Goal: Navigation & Orientation: Understand site structure

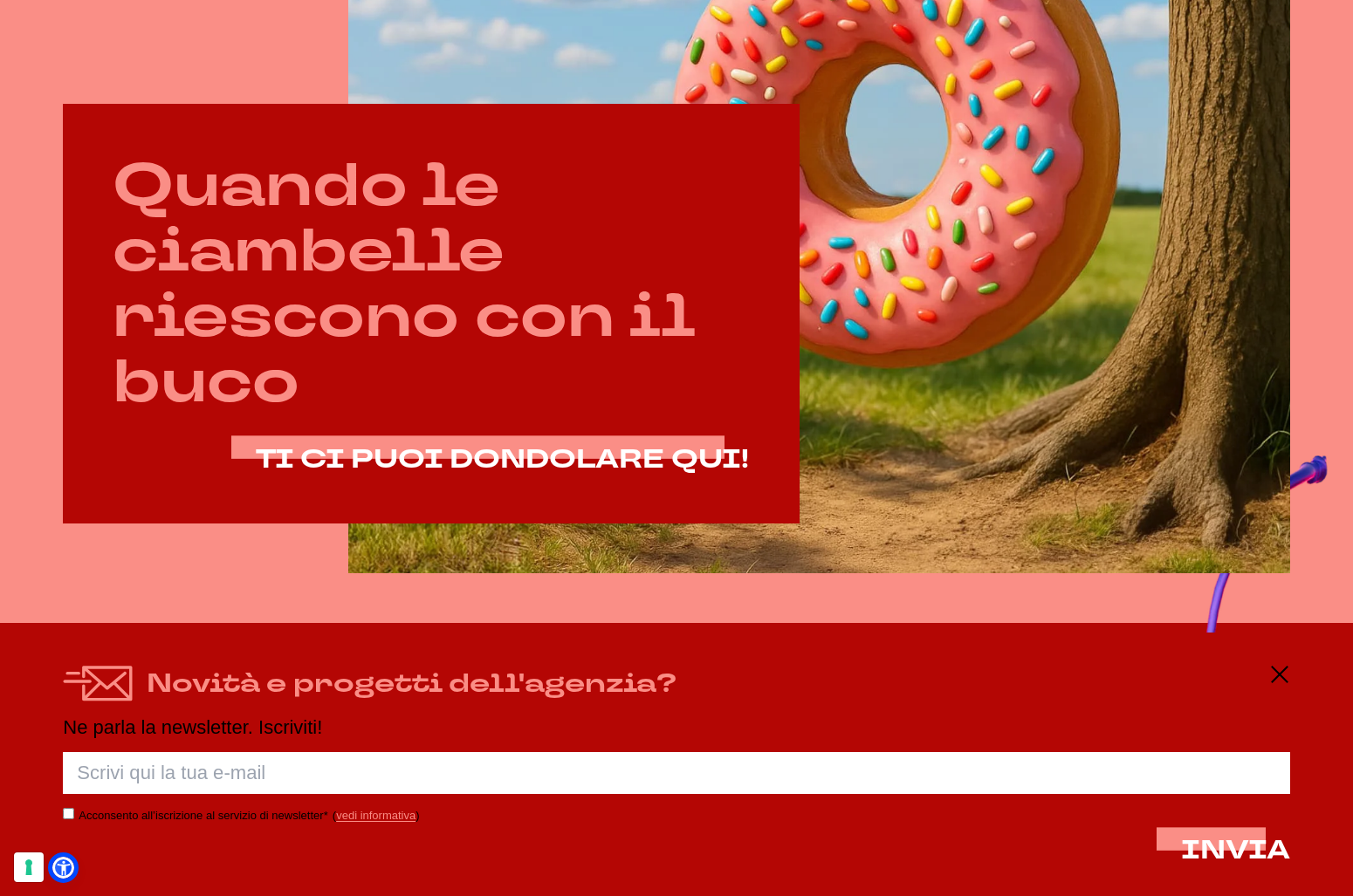
scroll to position [851, 0]
click at [1273, 671] on icon at bounding box center [1280, 675] width 21 height 21
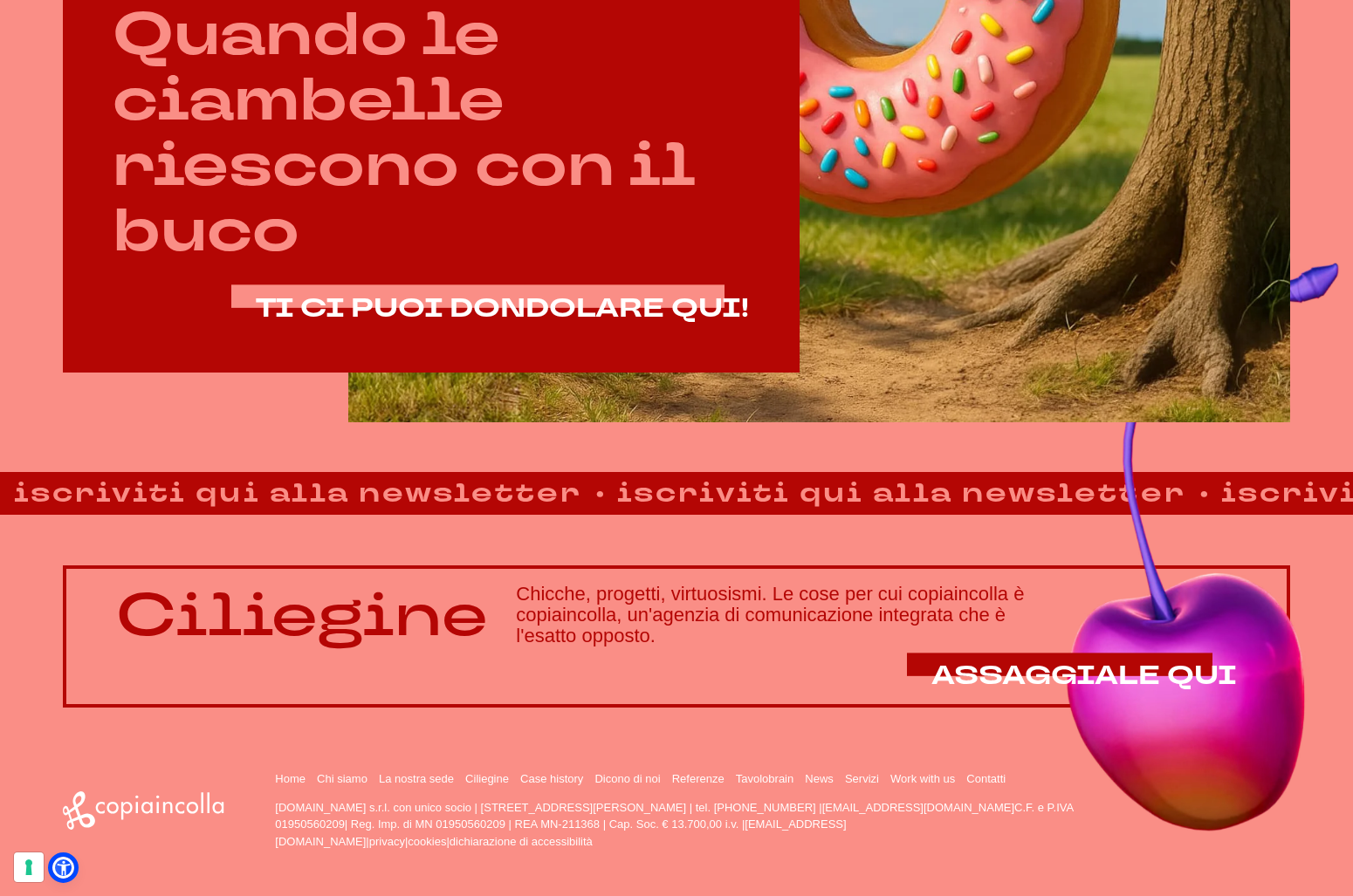
scroll to position [1002, 0]
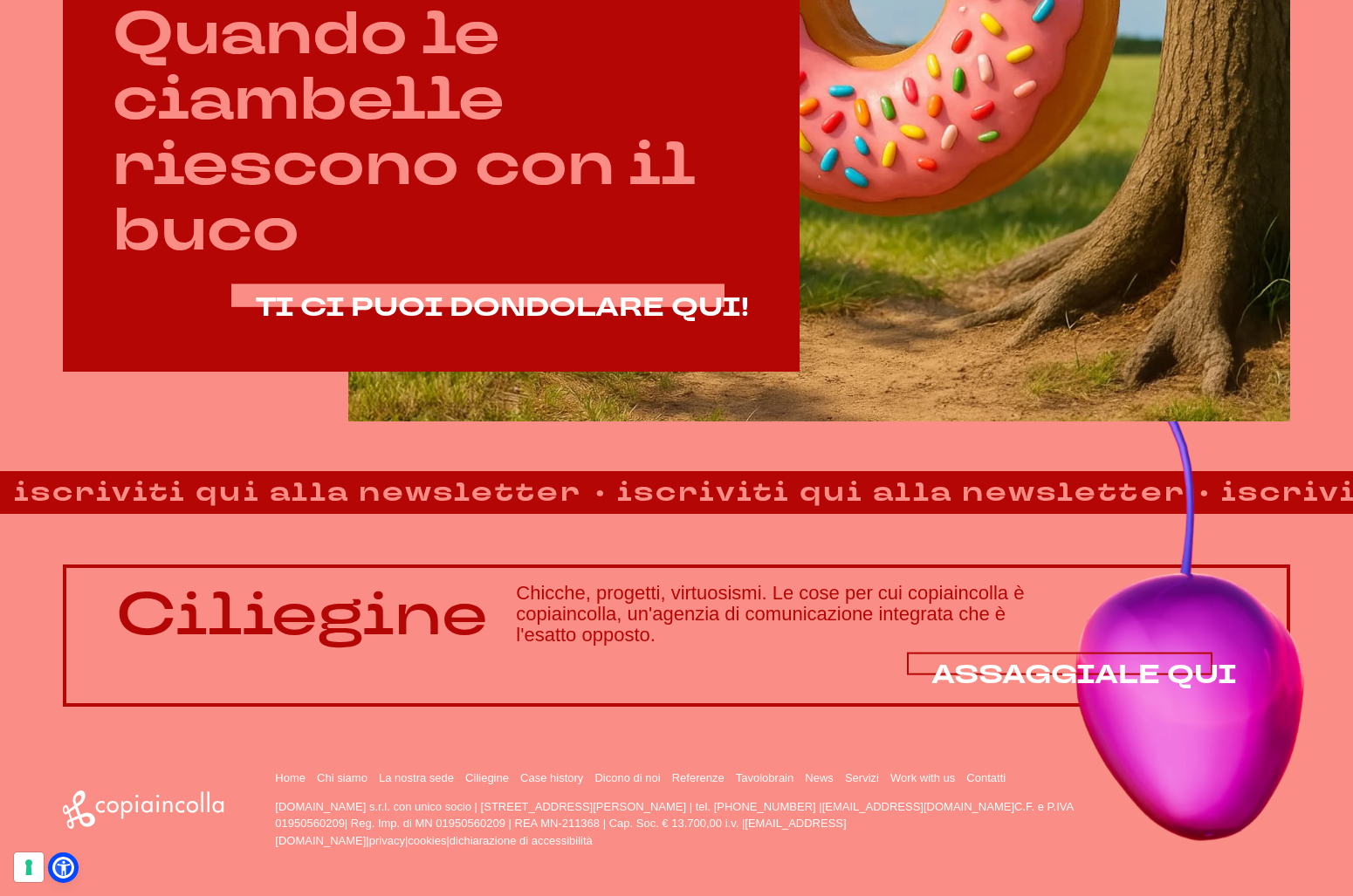
click at [1114, 666] on span "ASSAGGIALE QUI" at bounding box center [1084, 675] width 305 height 36
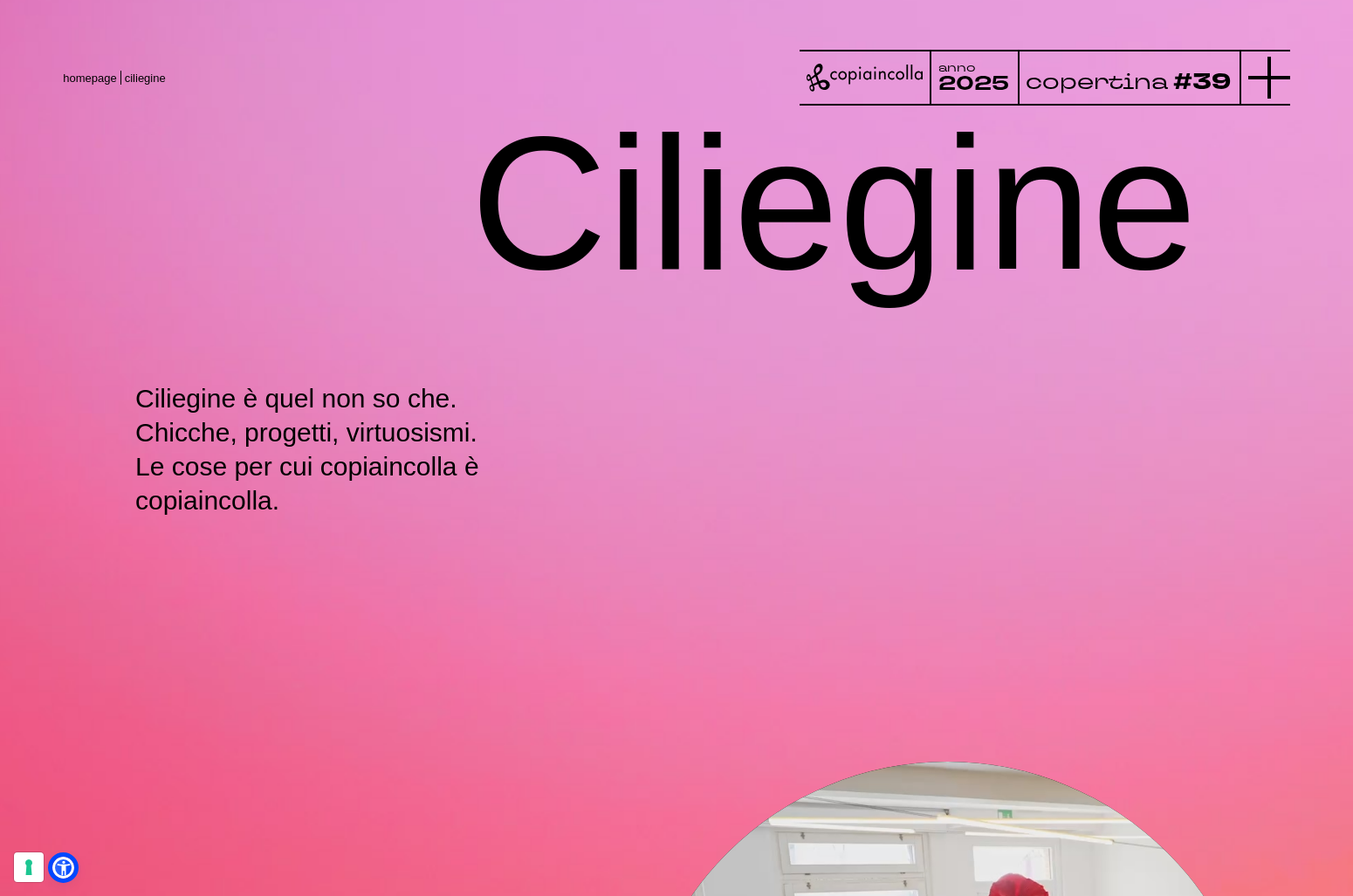
click at [1266, 77] on line at bounding box center [1269, 77] width 42 height 0
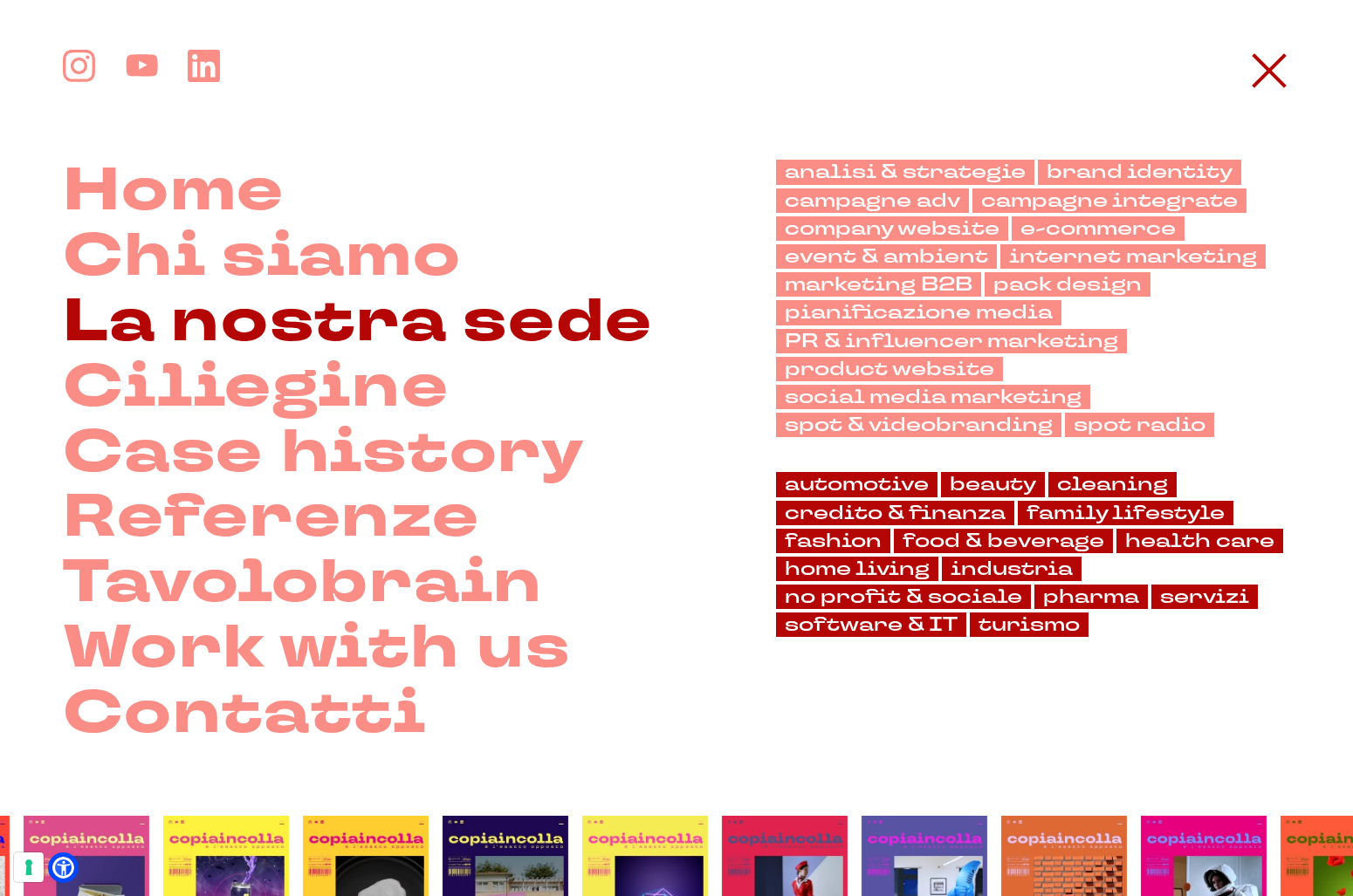
click at [402, 335] on link "La nostra sede" at bounding box center [357, 323] width 590 height 65
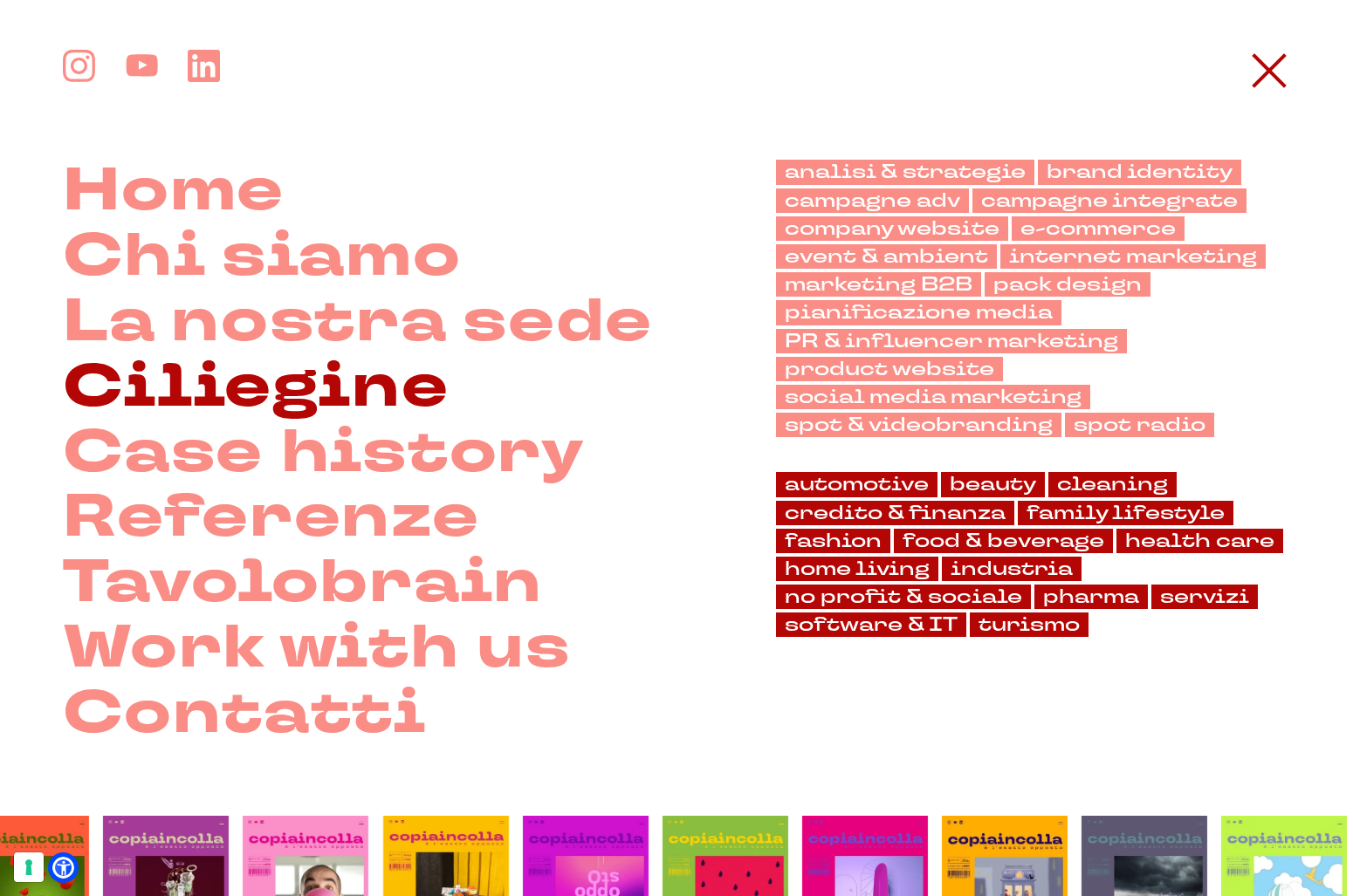
click at [251, 400] on link "Ciliegine" at bounding box center [255, 389] width 386 height 65
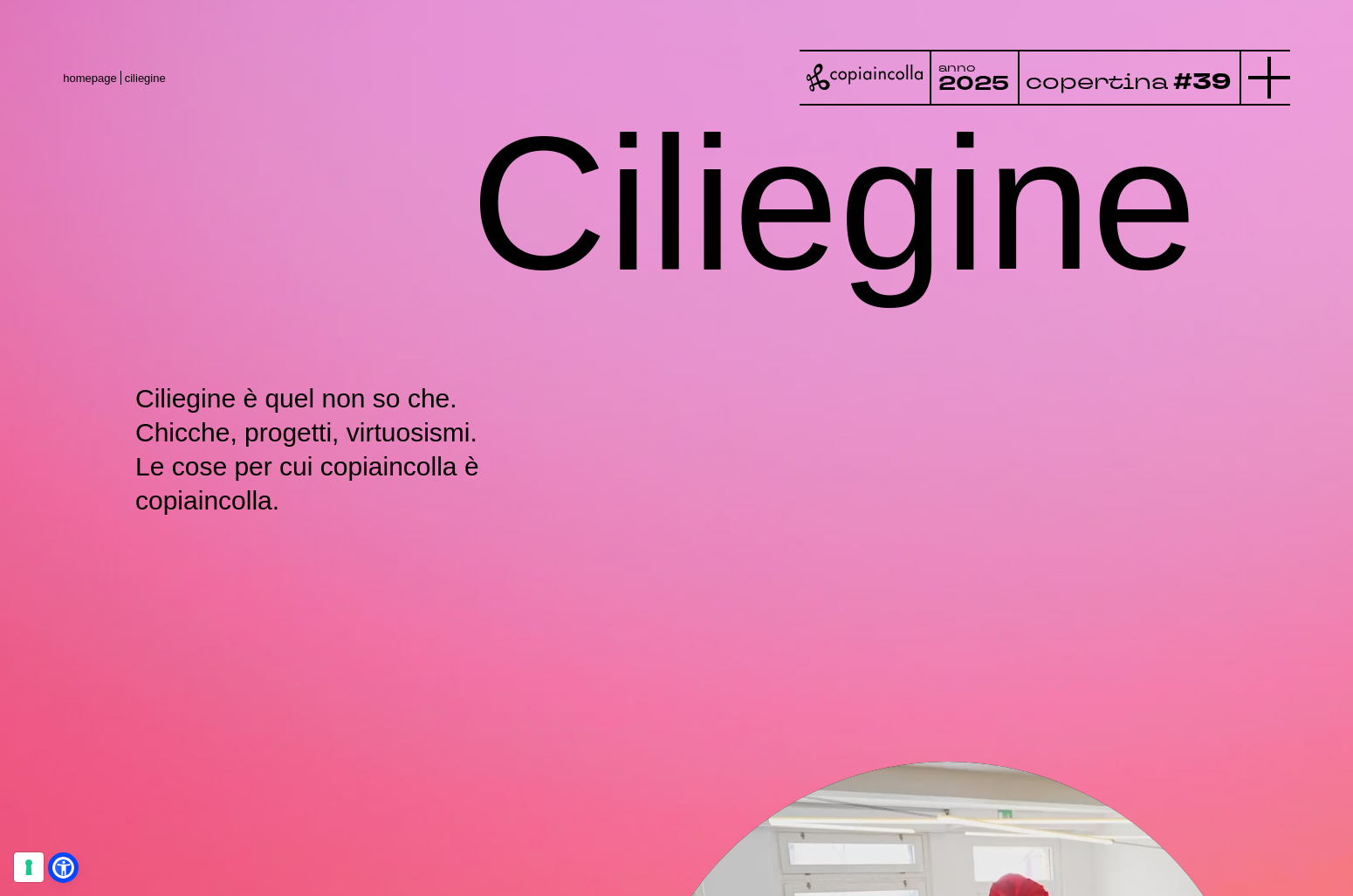
click at [1277, 84] on icon at bounding box center [1269, 77] width 42 height 42
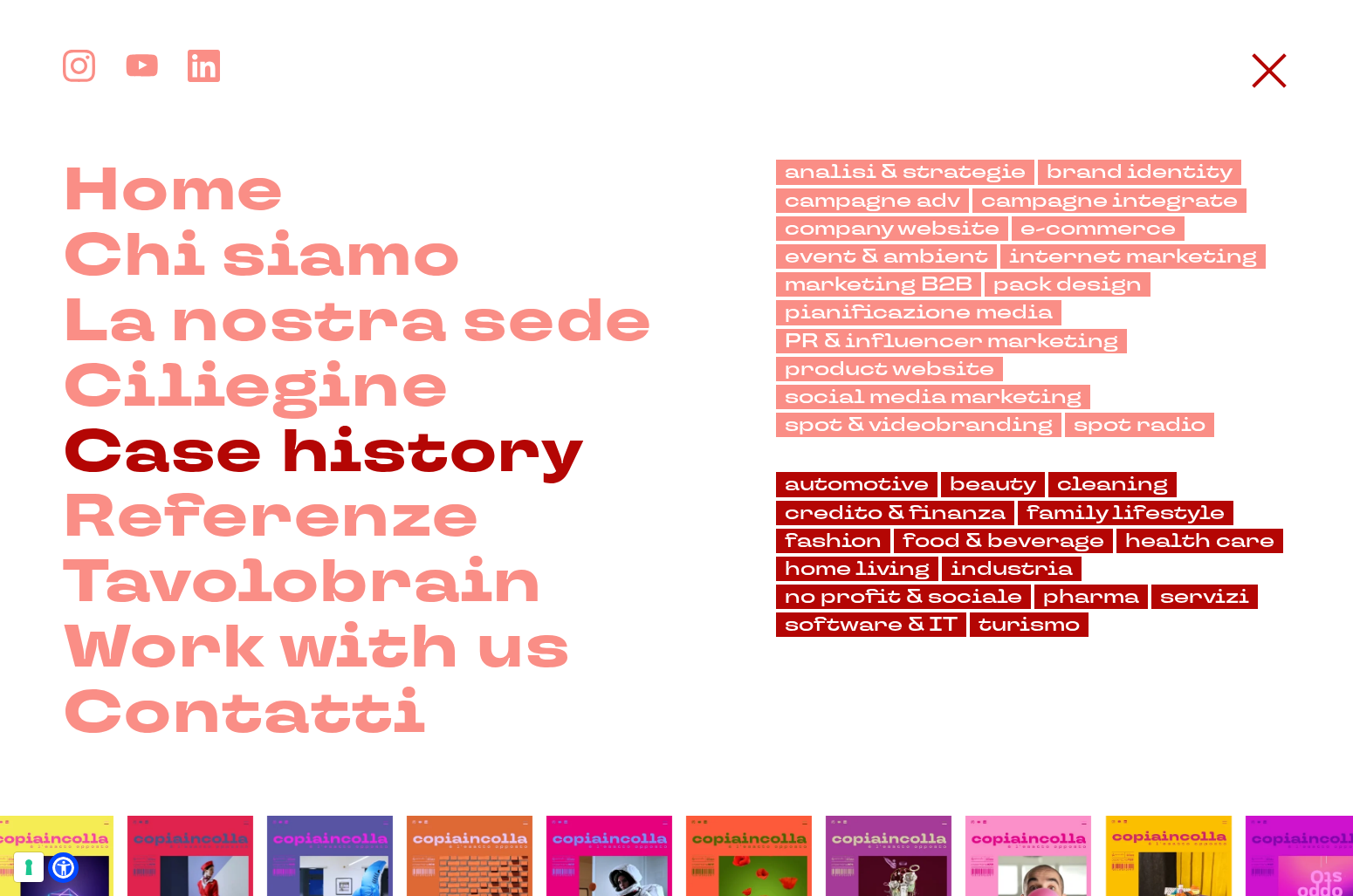
click at [342, 460] on link "Case history" at bounding box center [323, 454] width 521 height 65
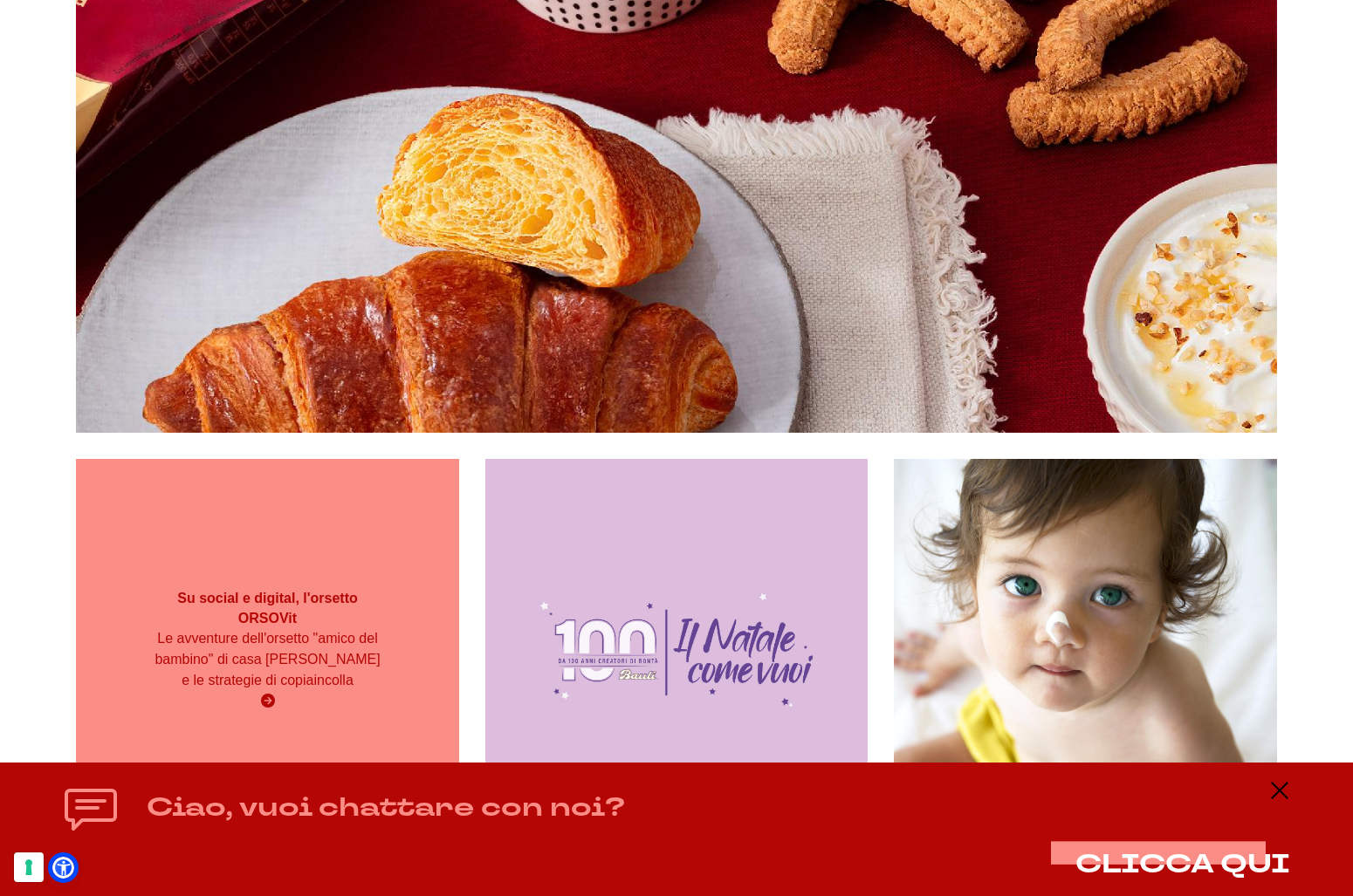
scroll to position [6153, 0]
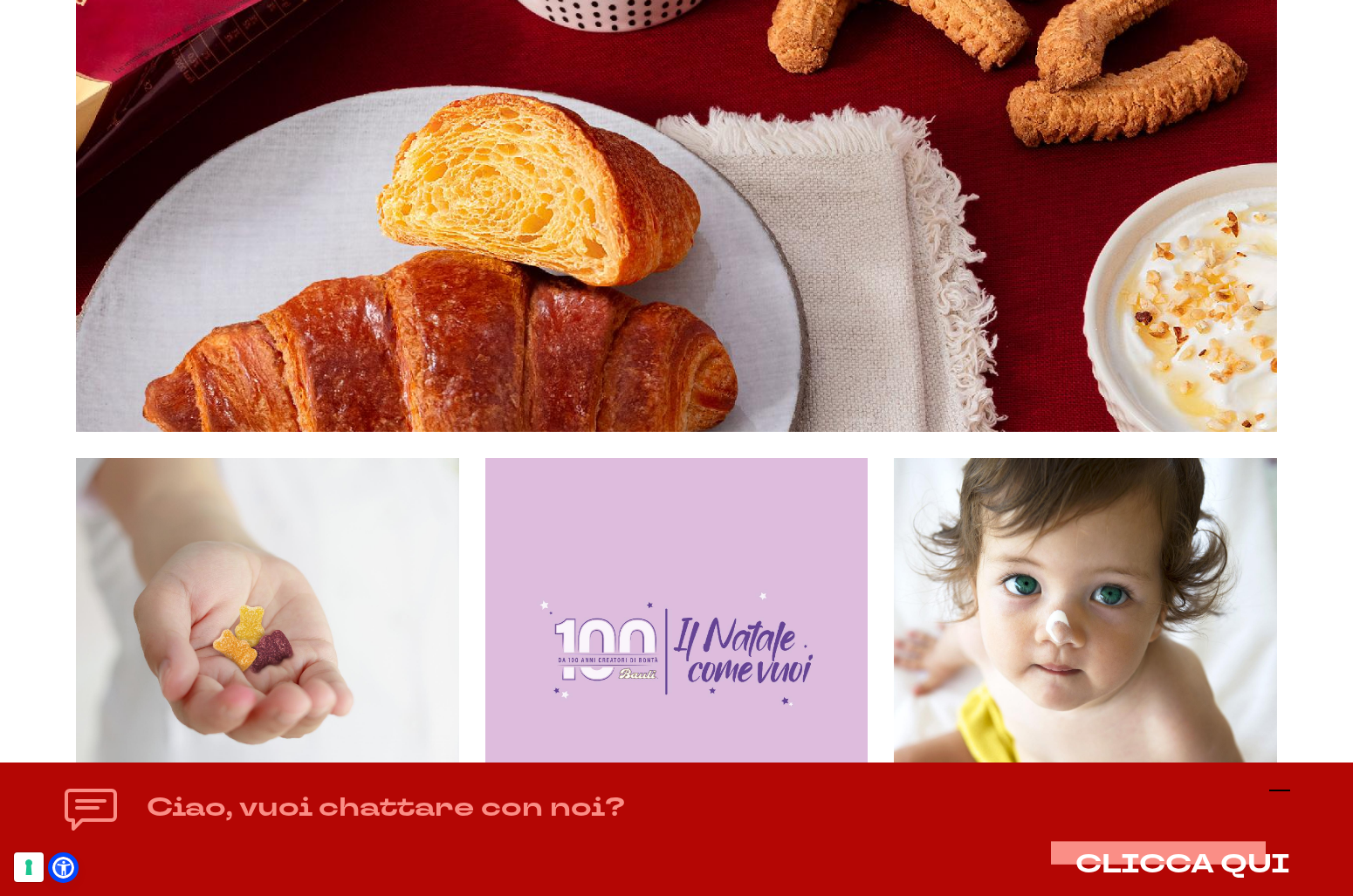
click at [1281, 786] on icon at bounding box center [1280, 790] width 21 height 21
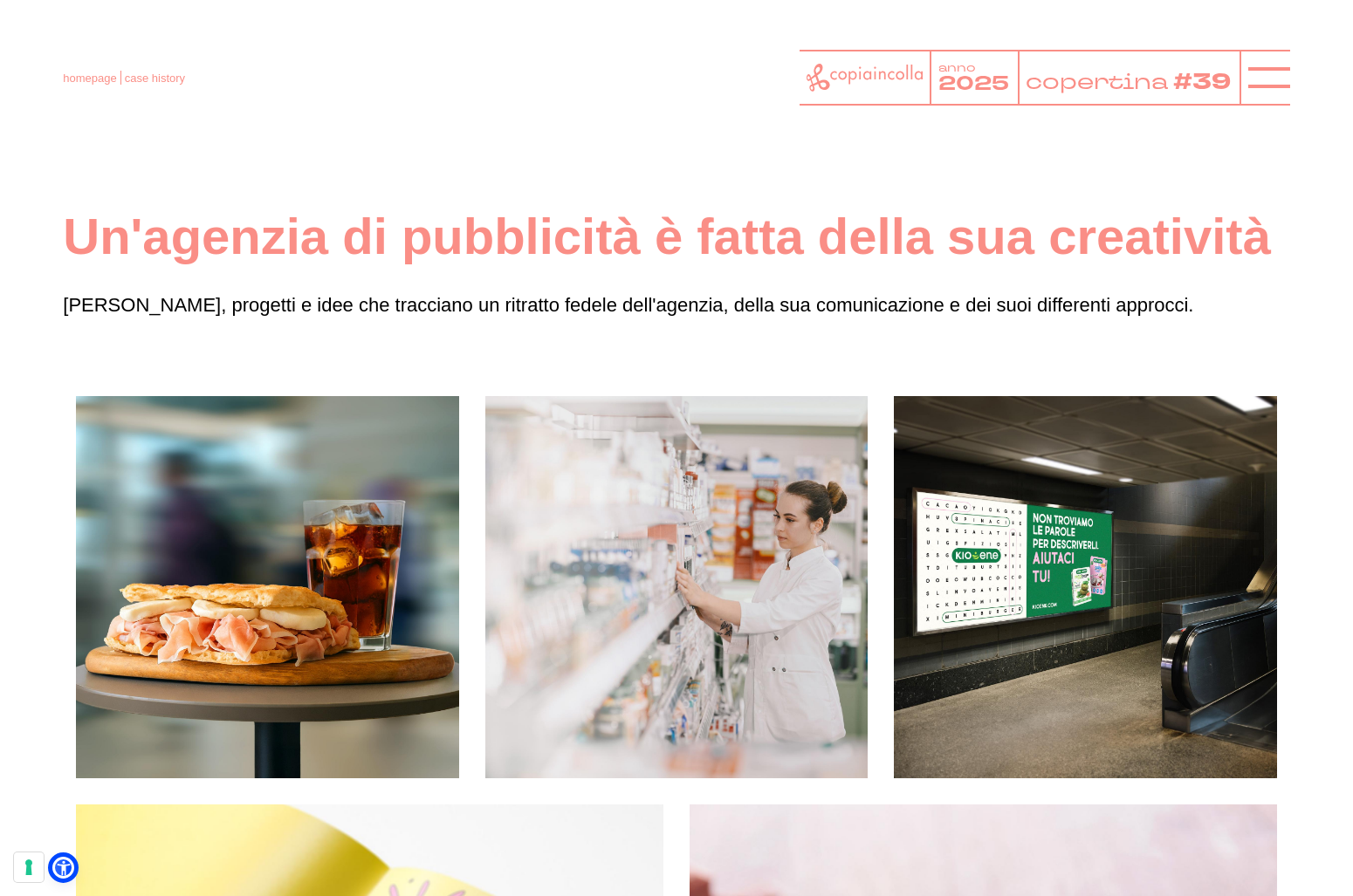
scroll to position [4, 0]
click at [1267, 77] on line at bounding box center [1269, 77] width 42 height 0
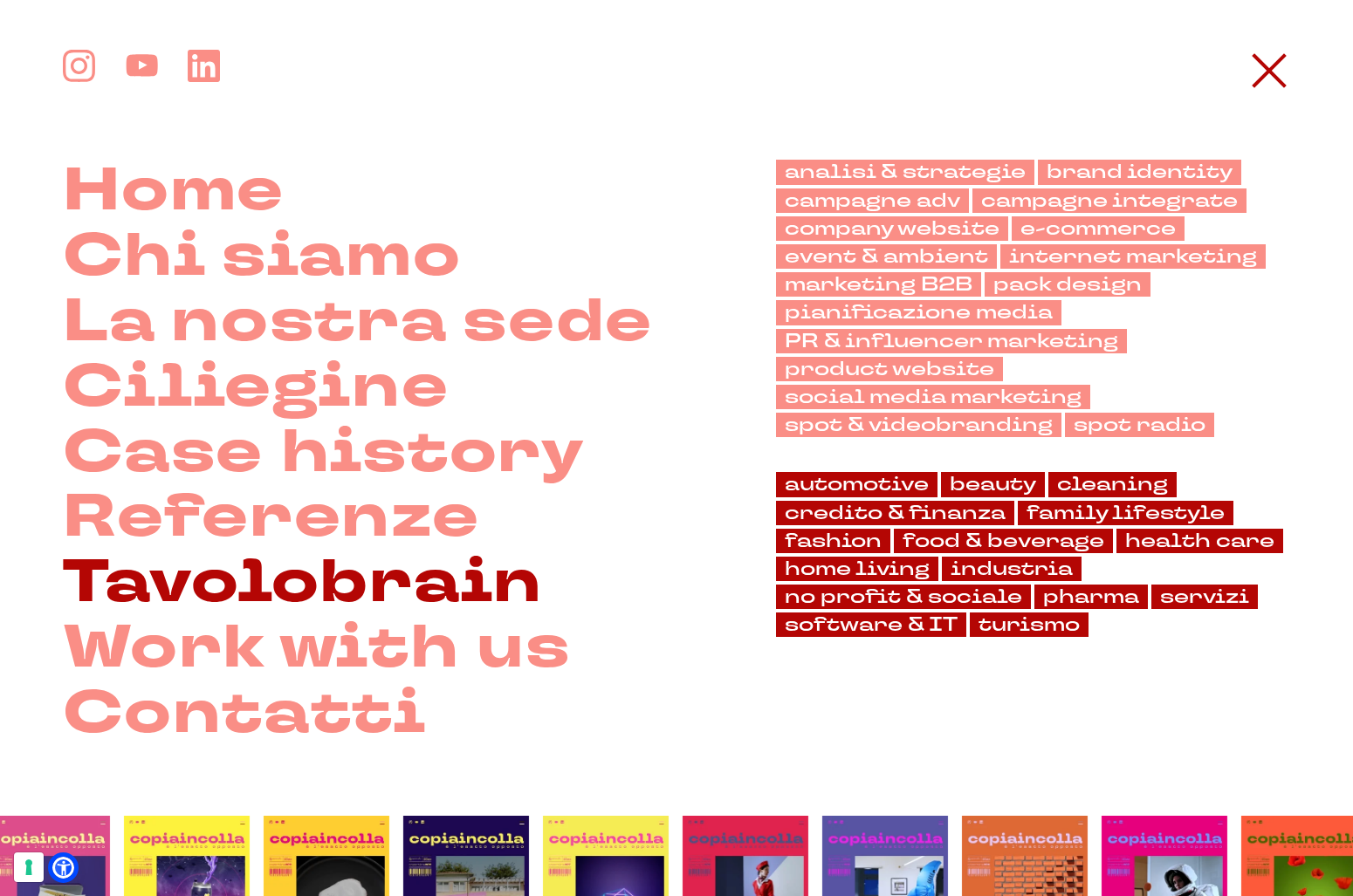
click at [305, 591] on link "Tavolobrain" at bounding box center [302, 584] width 480 height 65
